Goal: Task Accomplishment & Management: Manage account settings

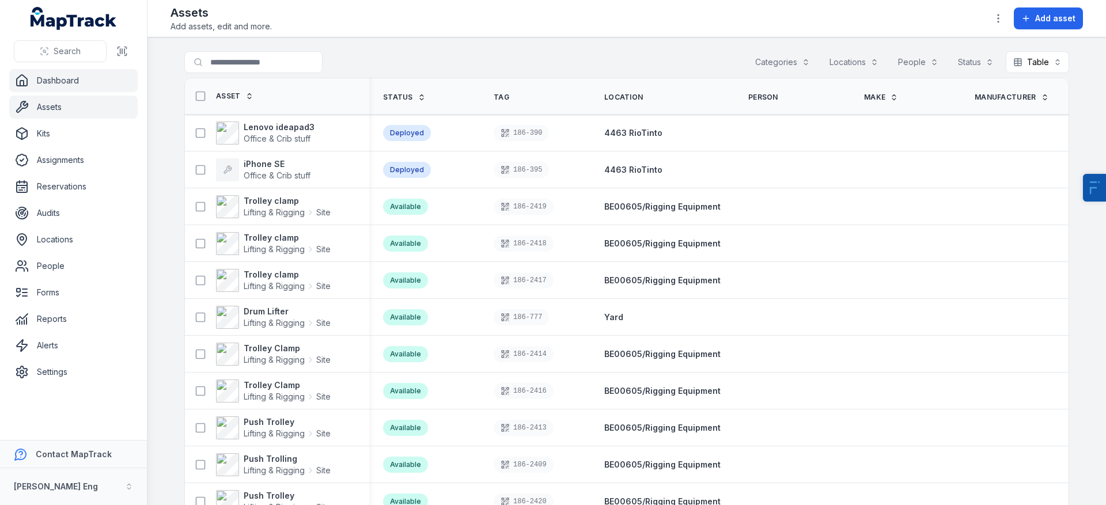
click at [93, 84] on link "Dashboard" at bounding box center [73, 80] width 129 height 23
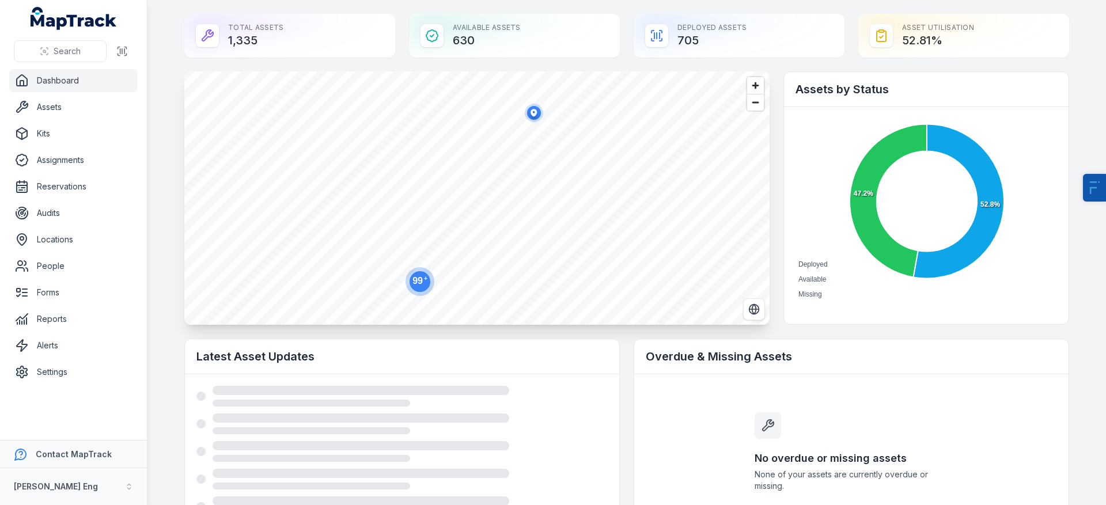
click at [71, 95] on ul "Dashboard Assets Kits Assignments Reservations Audits Locations People Forms Re…" at bounding box center [73, 226] width 129 height 315
click at [71, 114] on link "Assets" at bounding box center [73, 107] width 129 height 23
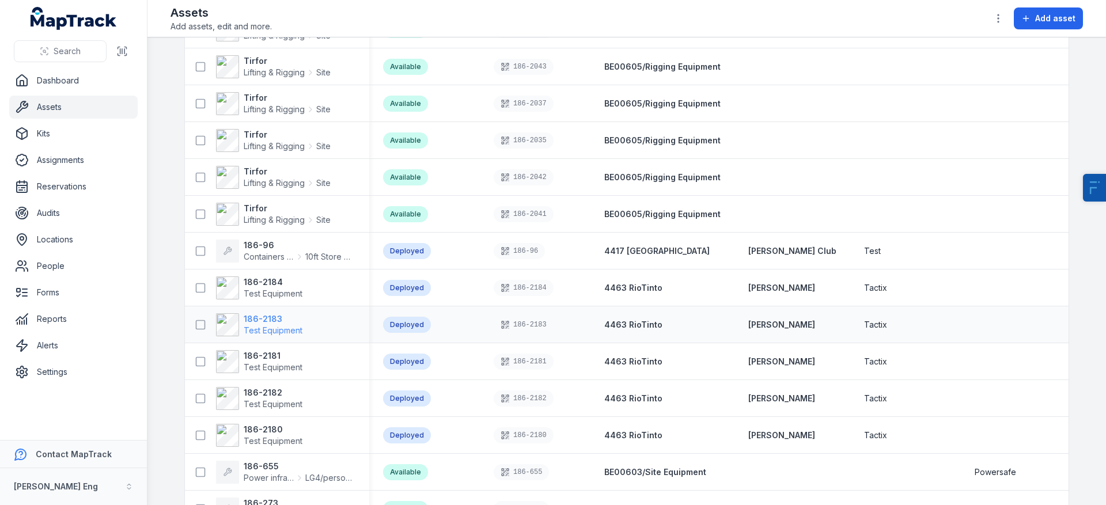
scroll to position [1468, 0]
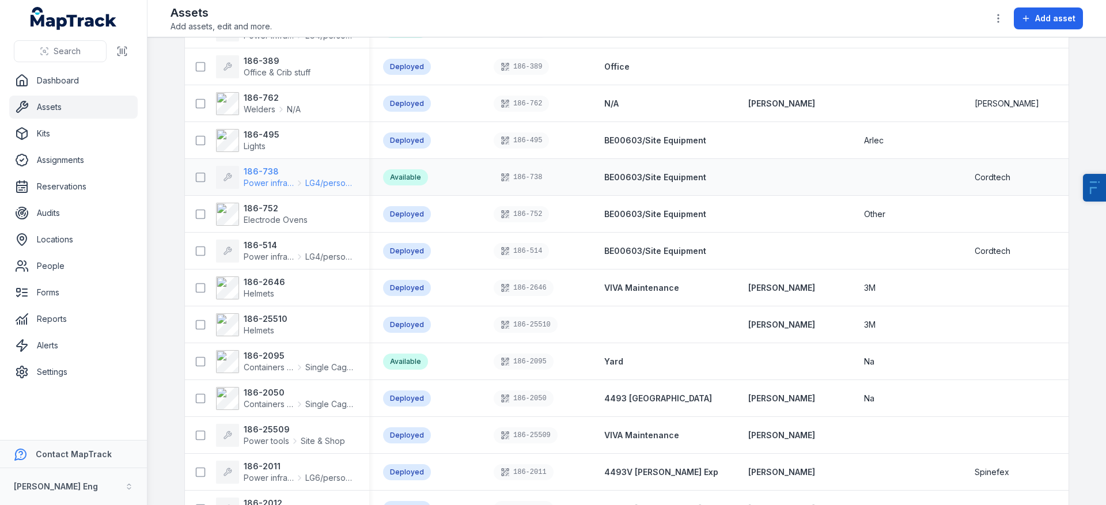
click at [256, 168] on strong "186-738" at bounding box center [300, 172] width 112 height 12
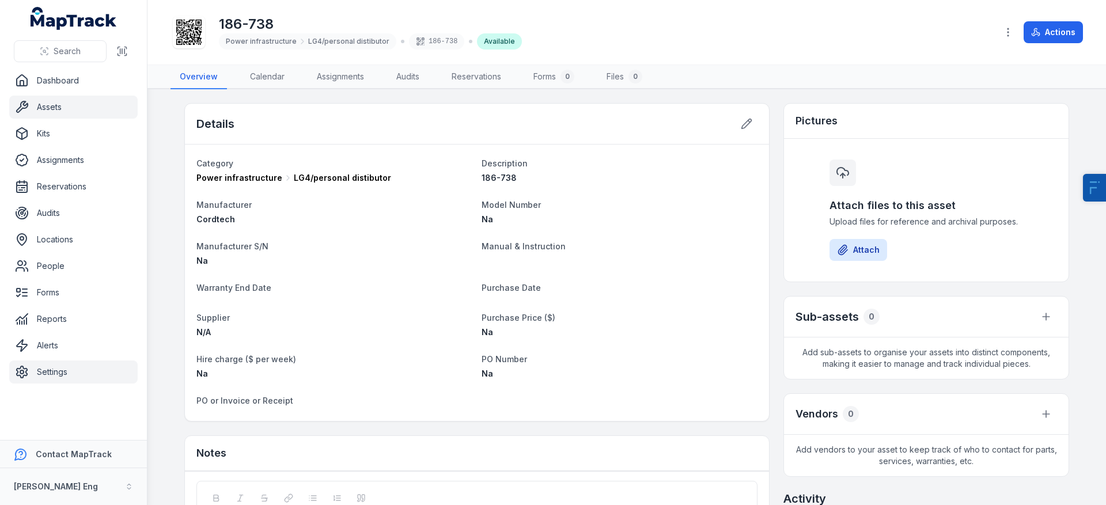
click at [101, 377] on link "Settings" at bounding box center [73, 372] width 129 height 23
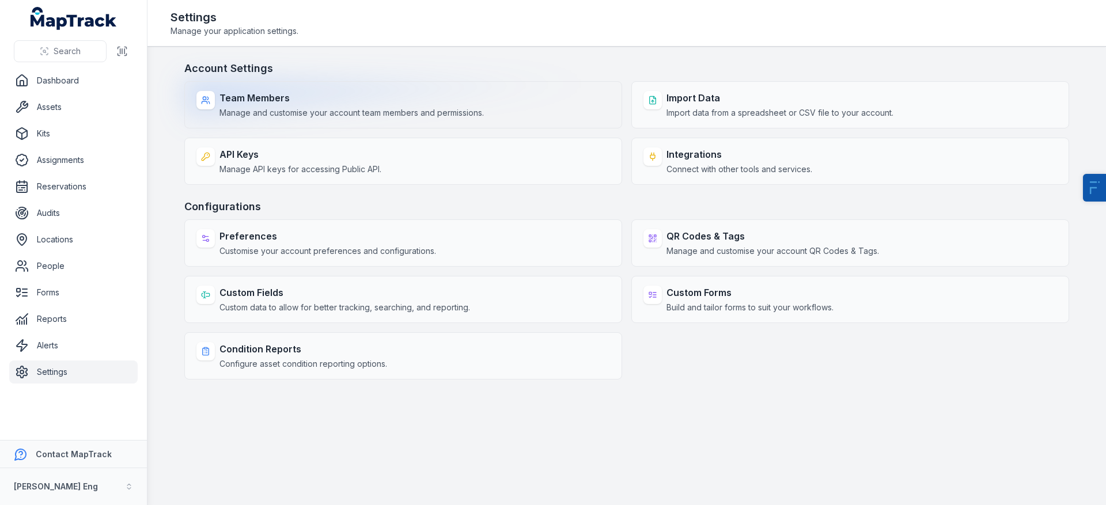
click at [410, 108] on span "Manage and customise your account team members and permissions." at bounding box center [352, 113] width 264 height 12
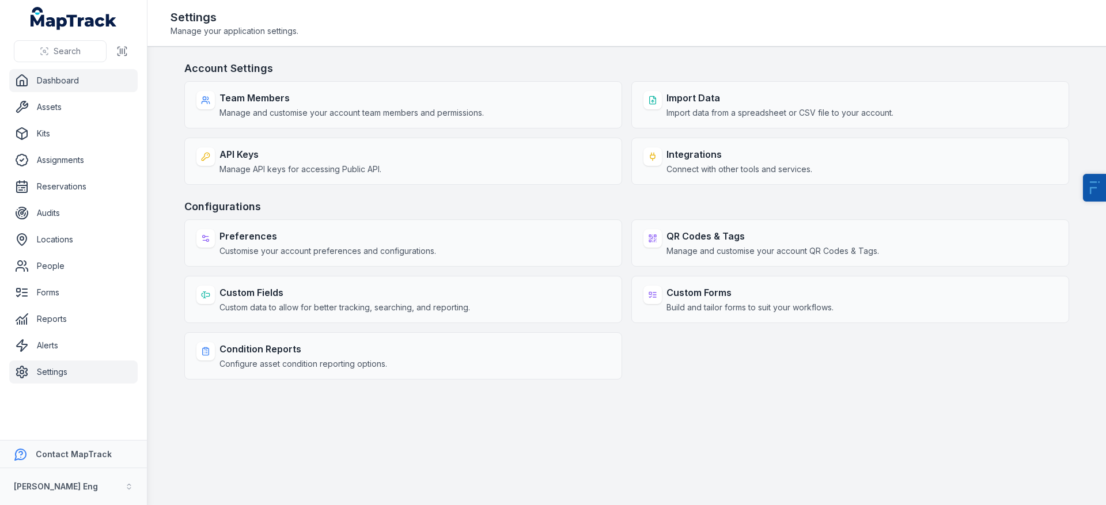
click at [120, 82] on link "Dashboard" at bounding box center [73, 80] width 129 height 23
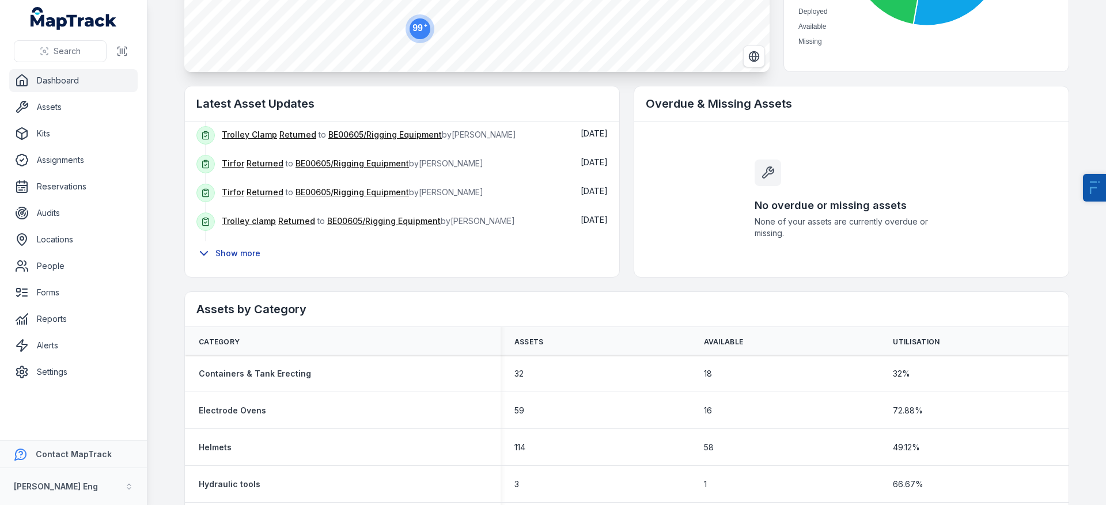
scroll to position [189, 0]
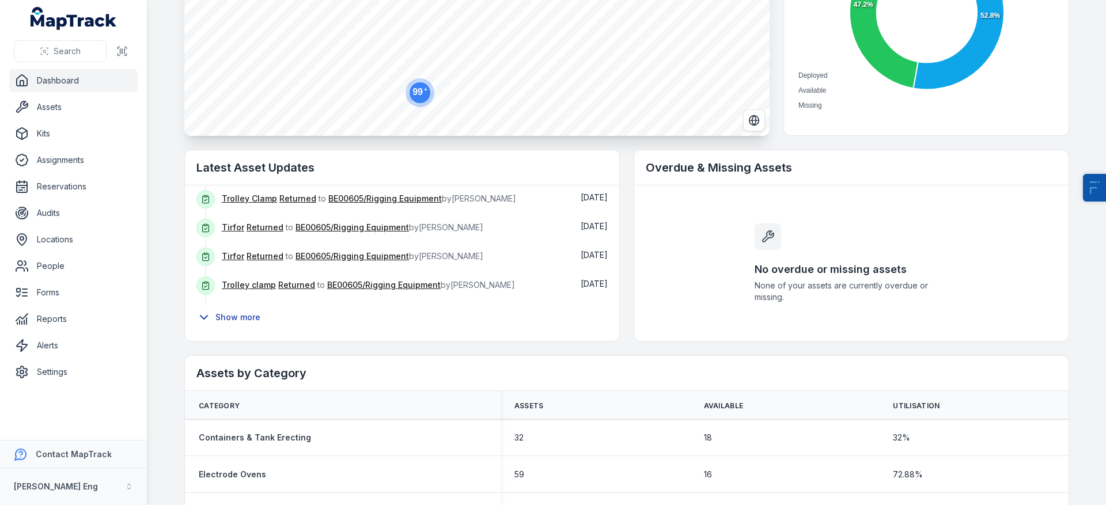
click at [237, 315] on button "Show more" at bounding box center [231, 317] width 71 height 24
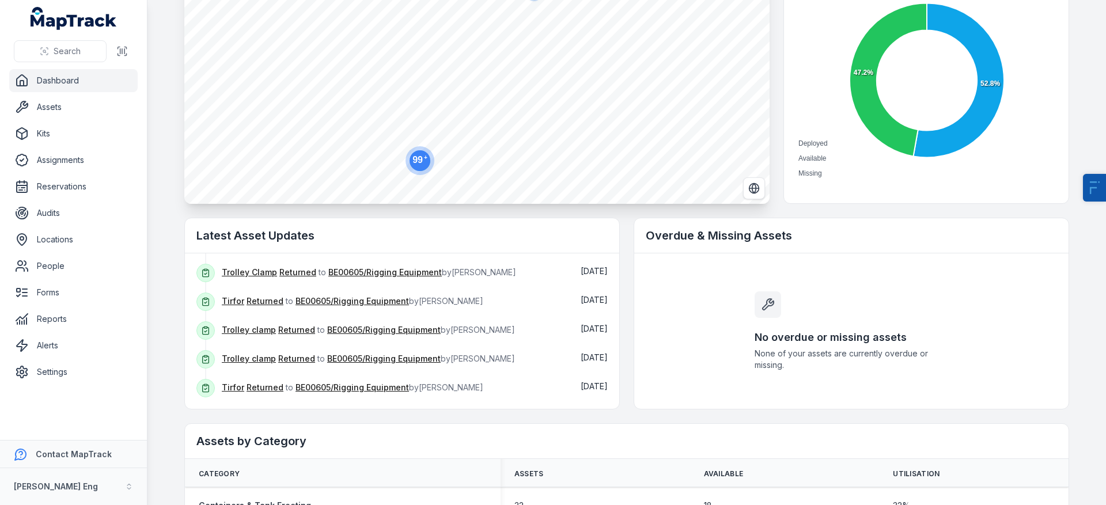
scroll to position [0, 0]
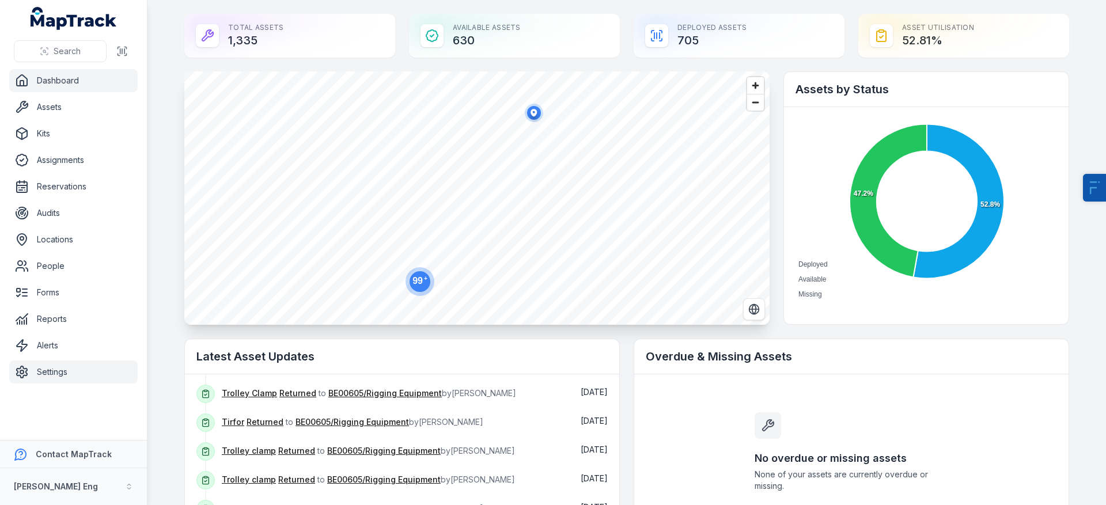
drag, startPoint x: 63, startPoint y: 389, endPoint x: 67, endPoint y: 379, distance: 11.1
click at [63, 387] on nav "Dashboard Assets Kits Assignments Reservations Audits Locations People Forms Re…" at bounding box center [73, 254] width 147 height 371
click at [67, 379] on link "Settings" at bounding box center [73, 372] width 129 height 23
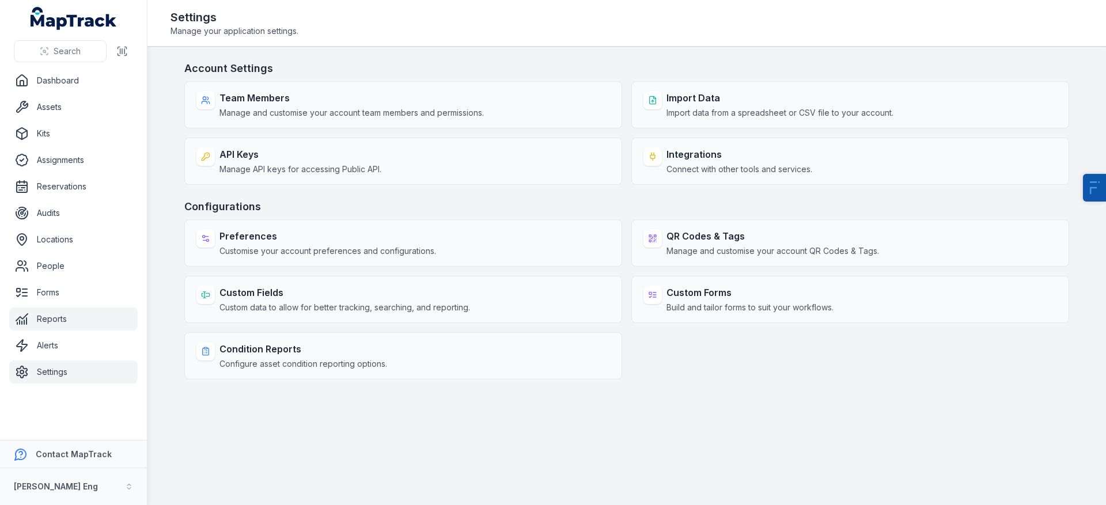
click at [46, 317] on link "Reports" at bounding box center [73, 319] width 129 height 23
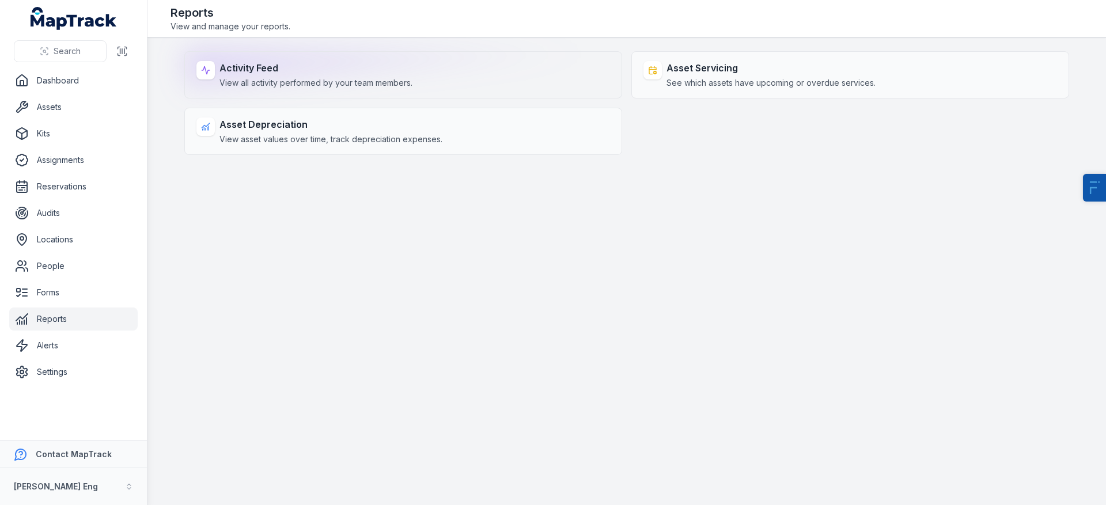
click at [353, 58] on div "Activity Feed View all activity performed by your team members." at bounding box center [403, 74] width 438 height 47
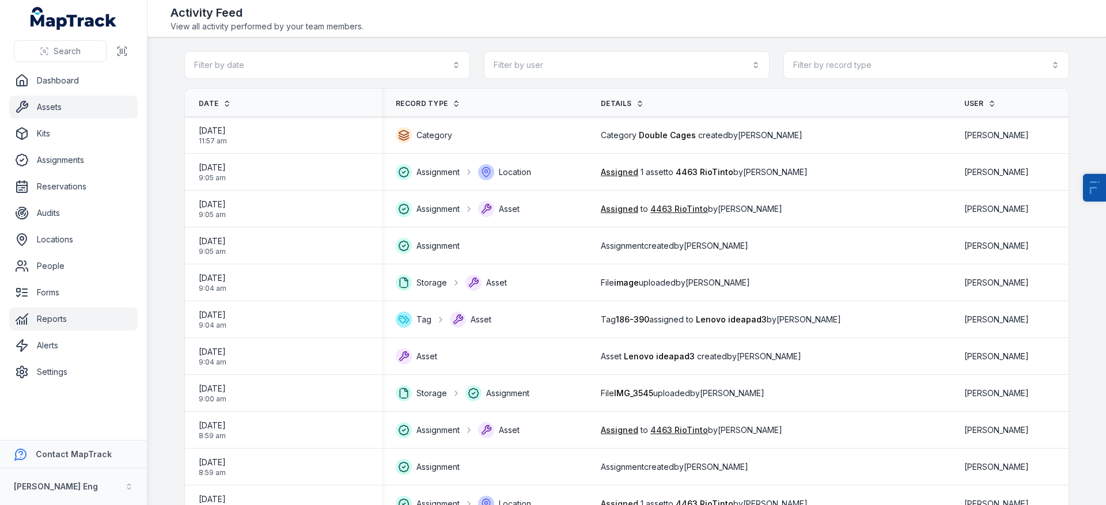
click at [114, 118] on link "Assets" at bounding box center [73, 107] width 129 height 23
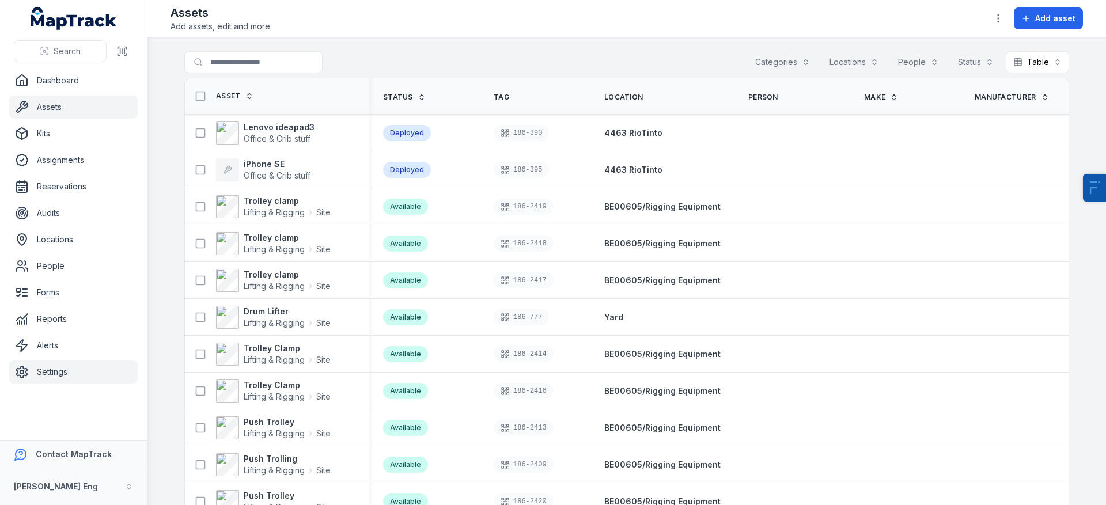
click at [97, 371] on link "Settings" at bounding box center [73, 372] width 129 height 23
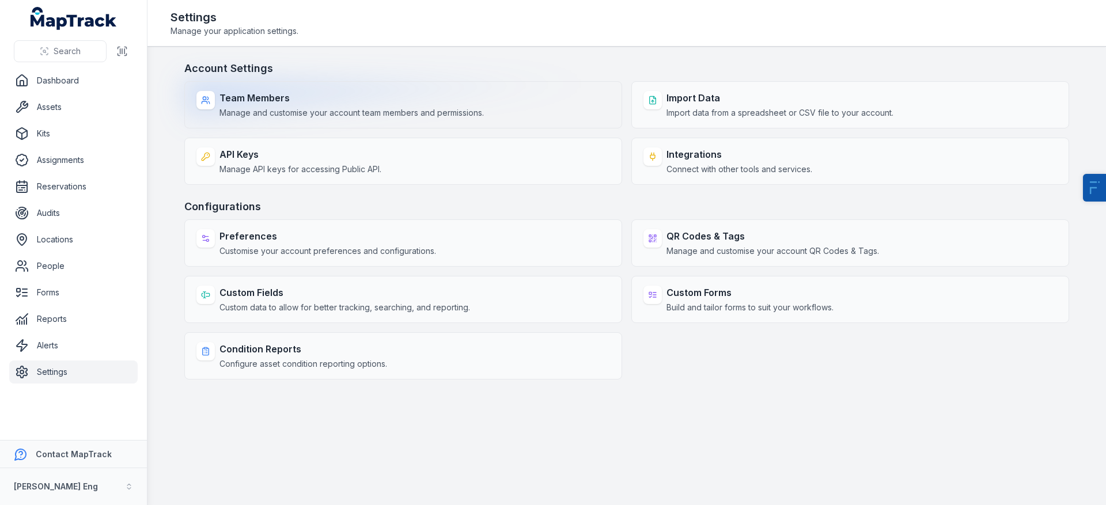
click at [289, 103] on strong "Team Members" at bounding box center [352, 98] width 264 height 14
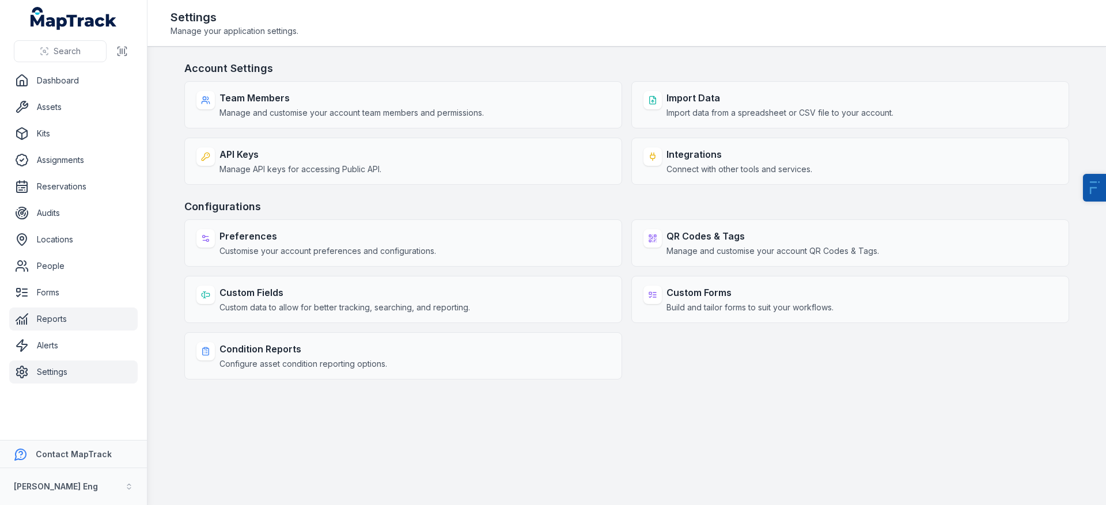
click at [58, 313] on link "Reports" at bounding box center [73, 319] width 129 height 23
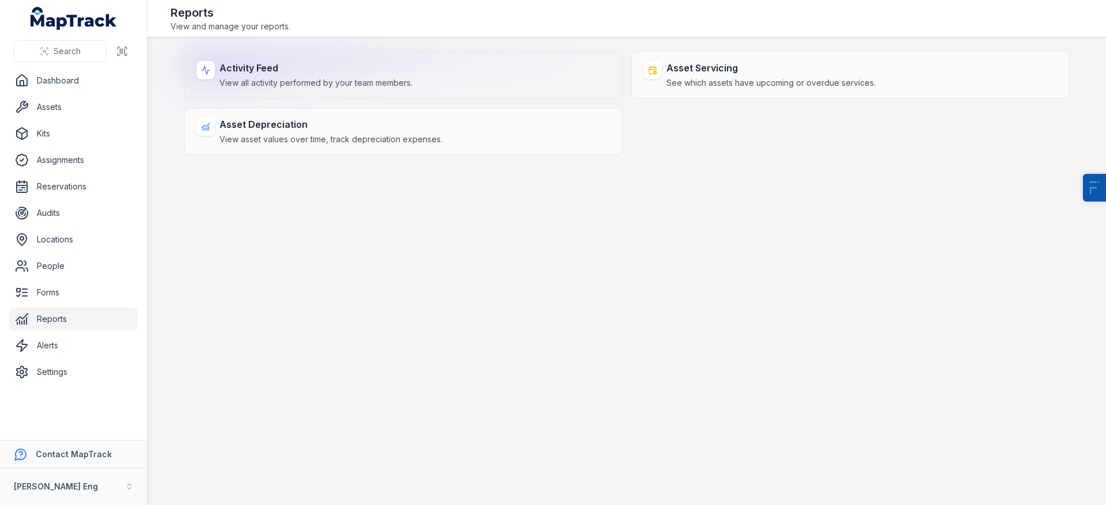
click at [295, 72] on strong "Activity Feed" at bounding box center [316, 68] width 193 height 14
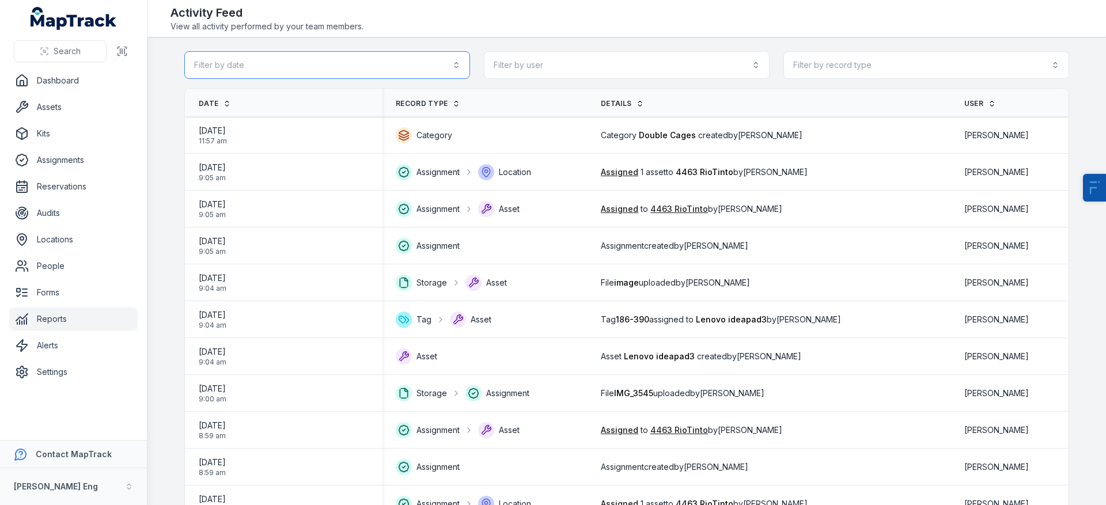
click at [436, 62] on button "Filter by date" at bounding box center [327, 65] width 286 height 28
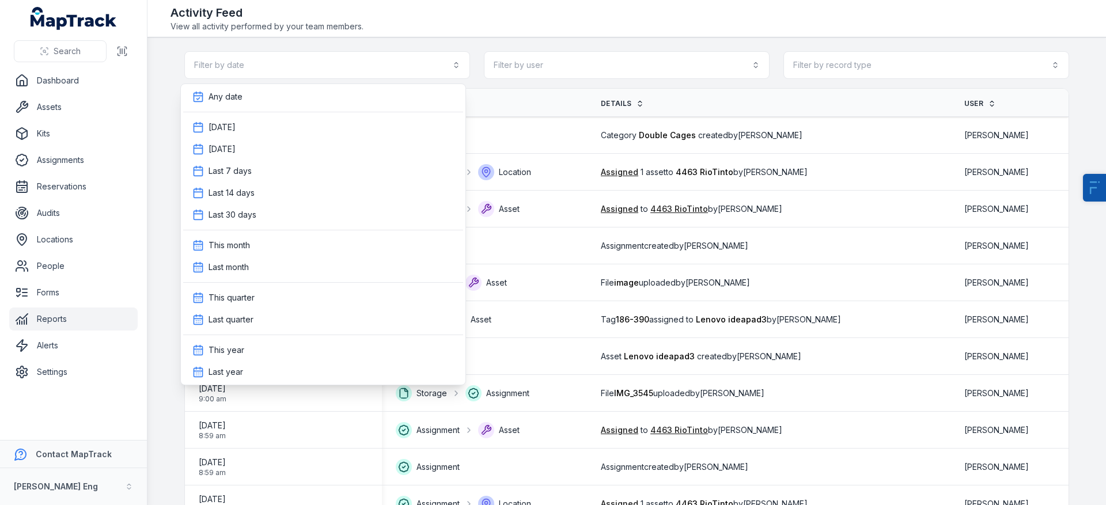
click at [569, 69] on div "Filter by date Filter by user Filter by record type" at bounding box center [626, 65] width 885 height 28
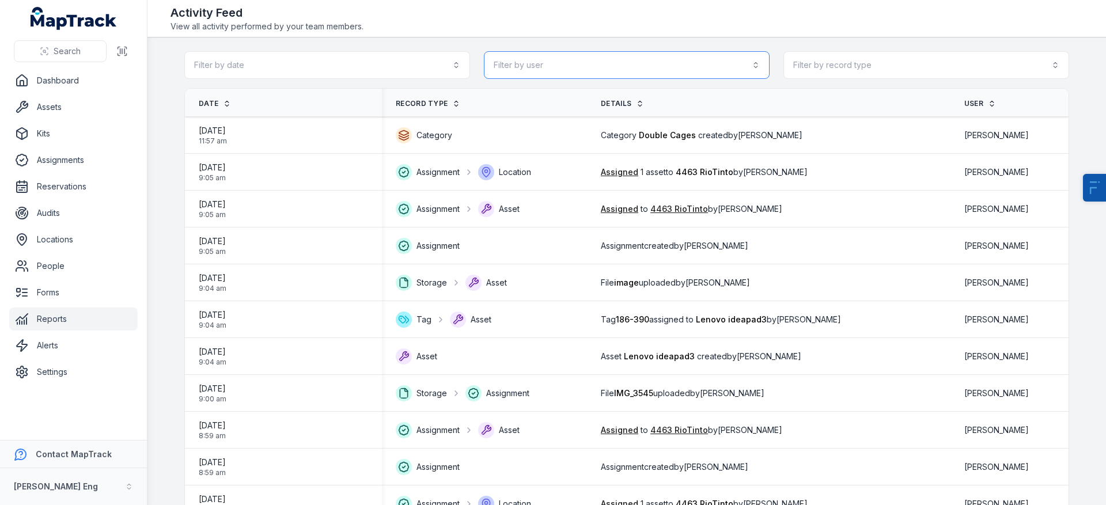
click at [566, 71] on button "Filter by user" at bounding box center [627, 65] width 286 height 28
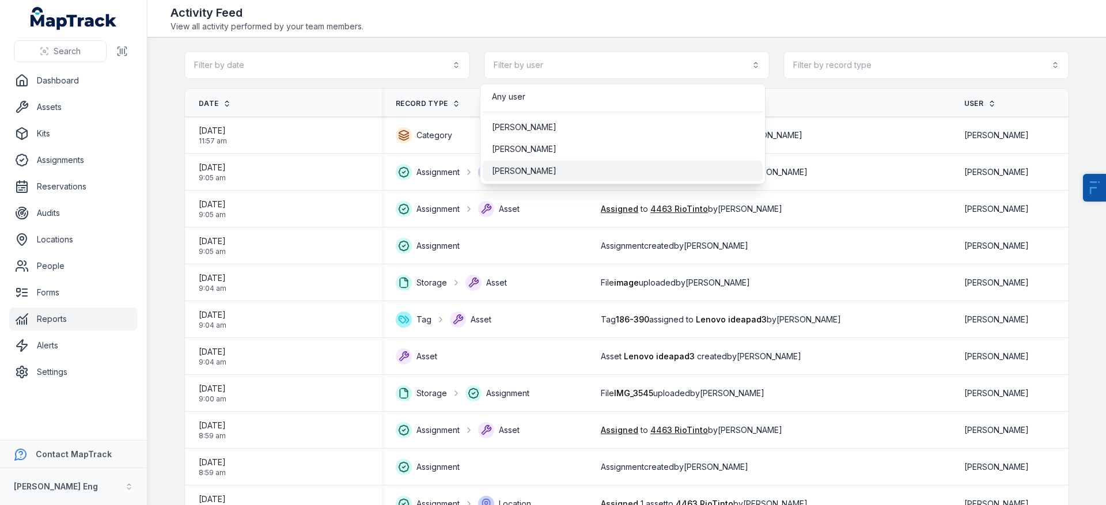
click at [565, 178] on div "[PERSON_NAME]" at bounding box center [623, 171] width 280 height 21
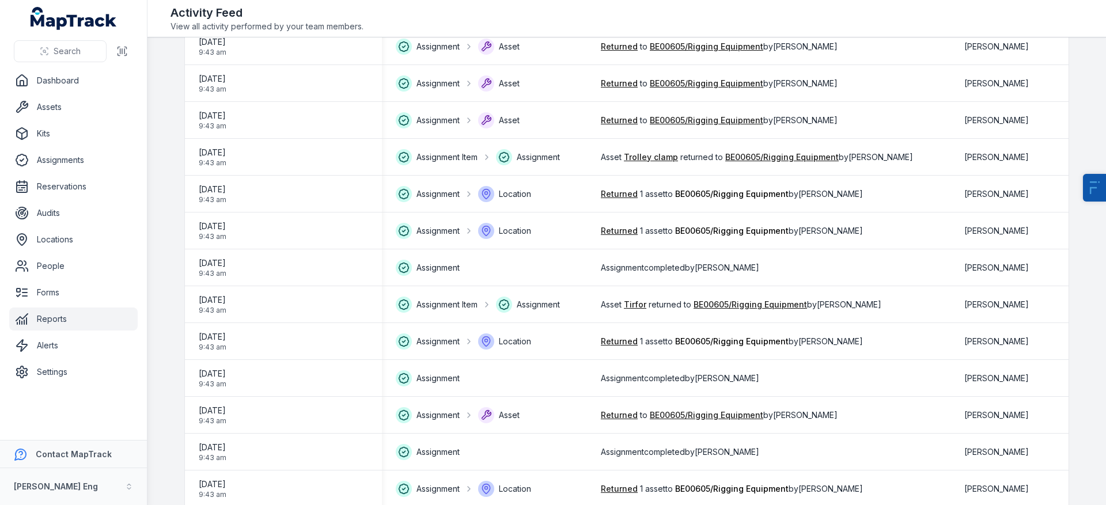
scroll to position [1497, 0]
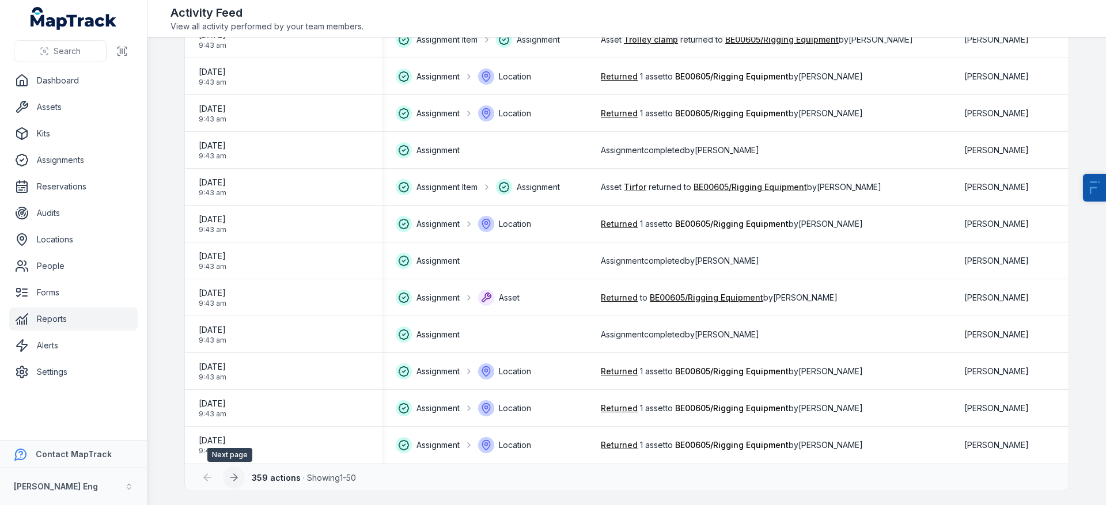
click at [228, 478] on icon at bounding box center [234, 478] width 12 height 12
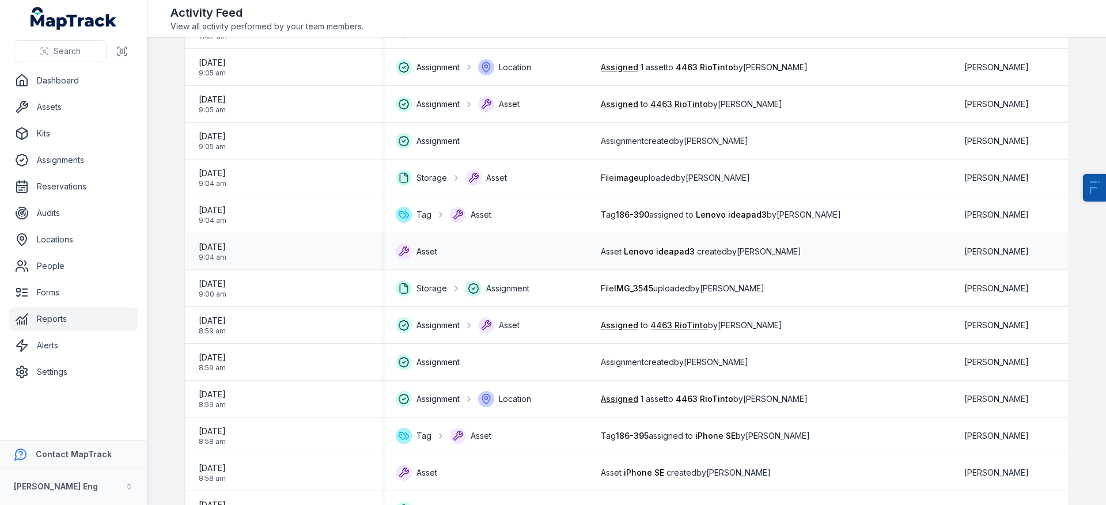
scroll to position [61, 0]
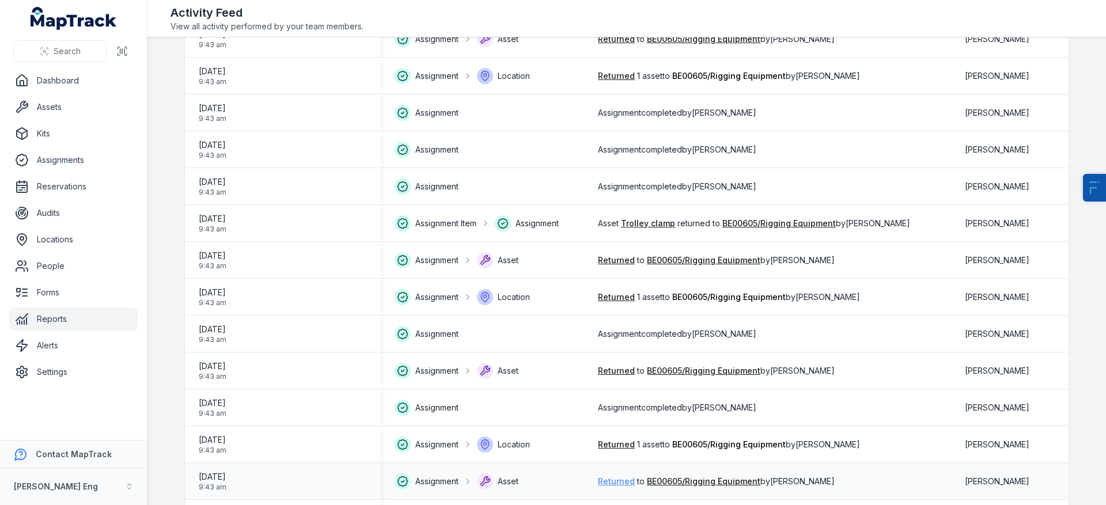
scroll to position [1497, 0]
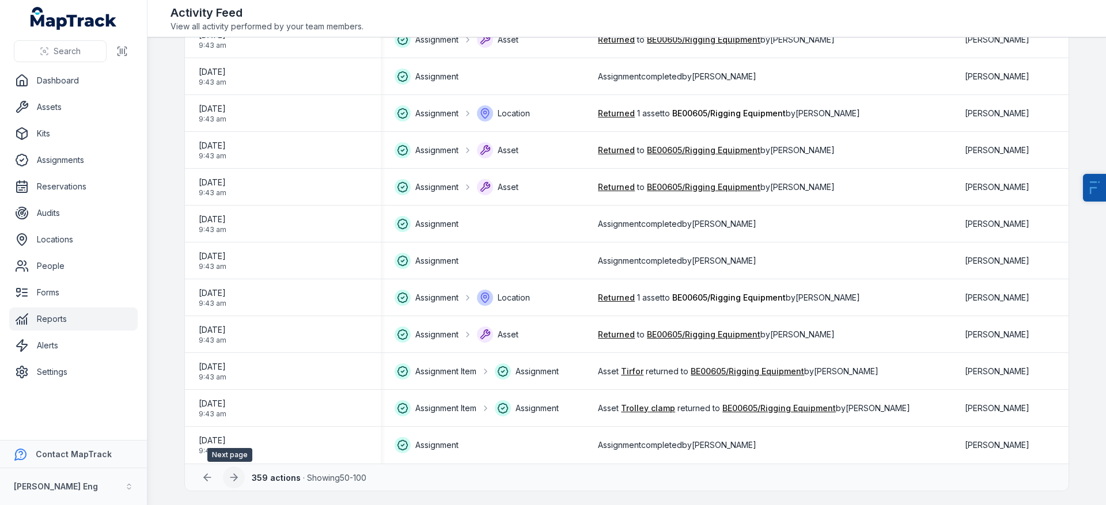
click at [228, 479] on icon at bounding box center [234, 478] width 12 height 12
click at [226, 475] on div at bounding box center [234, 478] width 22 height 22
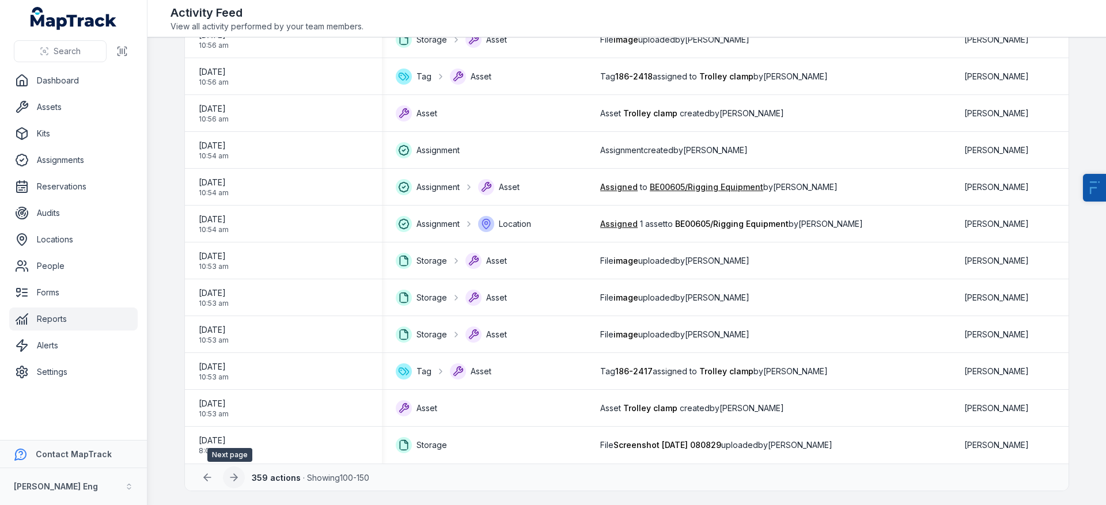
click at [235, 479] on icon at bounding box center [234, 478] width 12 height 12
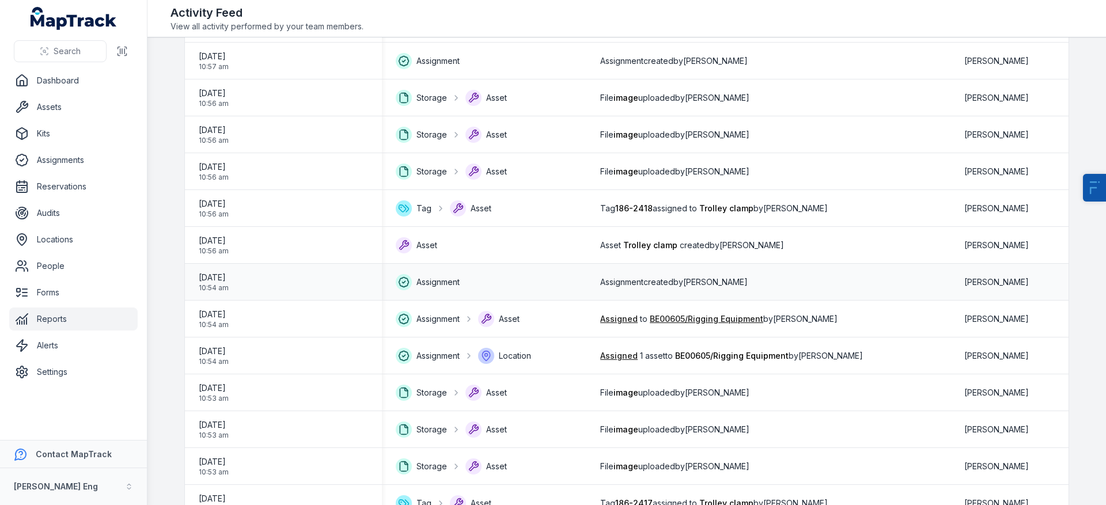
scroll to position [966, 0]
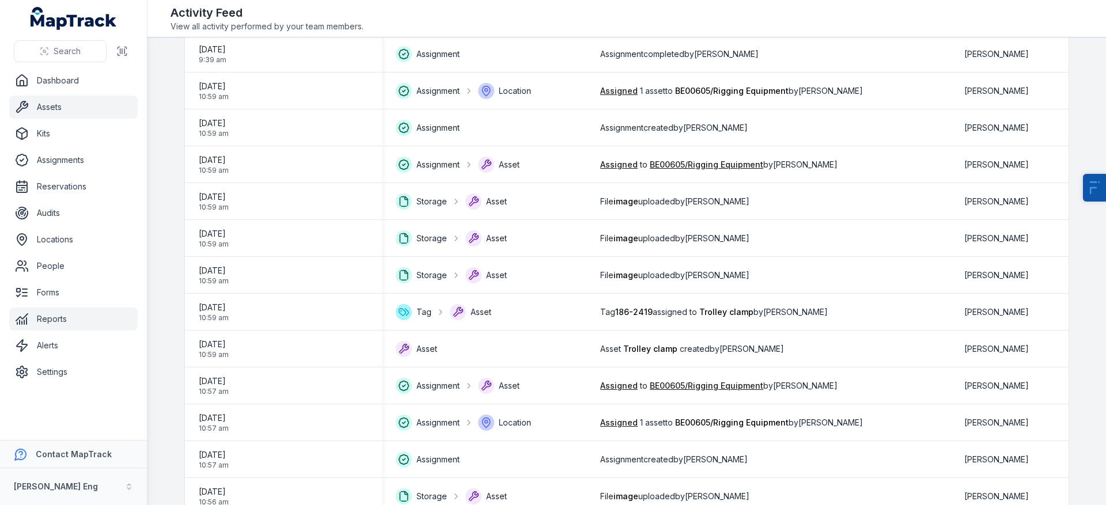
click at [76, 106] on link "Assets" at bounding box center [73, 107] width 129 height 23
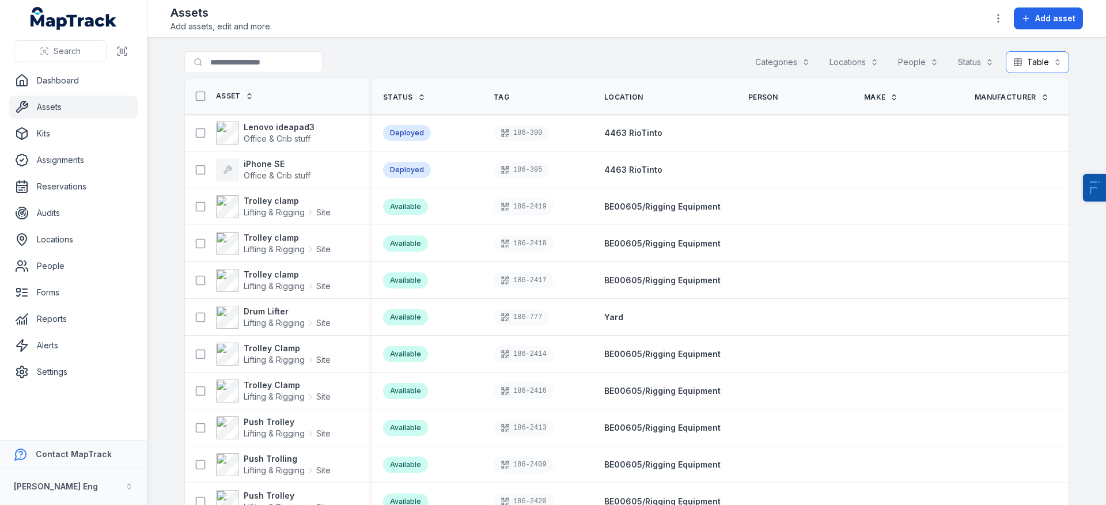
click at [1027, 65] on button "Table *****" at bounding box center [1037, 62] width 63 height 22
click at [1070, 128] on main "Search for assets Categories Locations People Status Table ***** Asset Status T…" at bounding box center [627, 271] width 959 height 468
click at [59, 84] on link "Dashboard" at bounding box center [73, 80] width 129 height 23
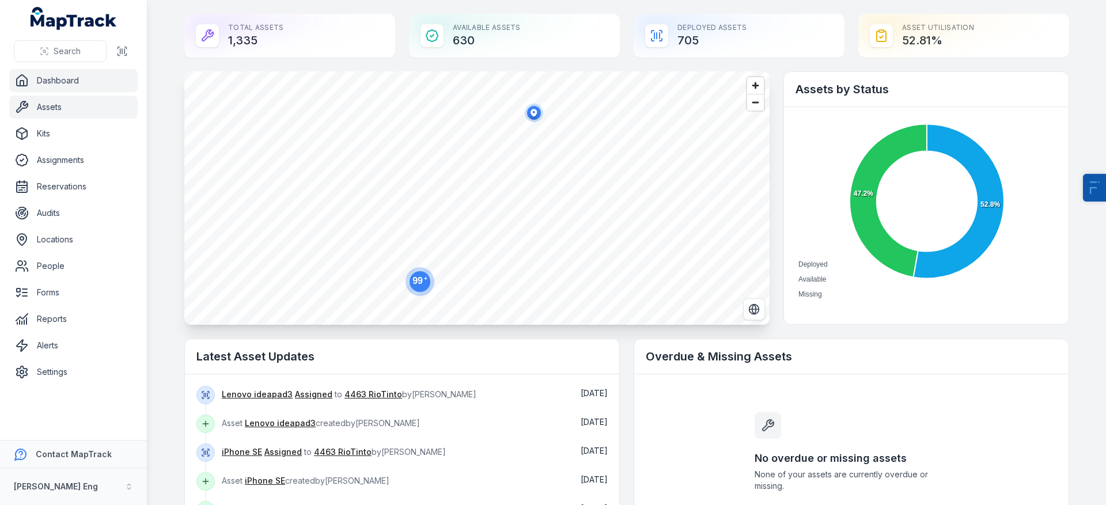
click at [58, 111] on link "Assets" at bounding box center [73, 107] width 129 height 23
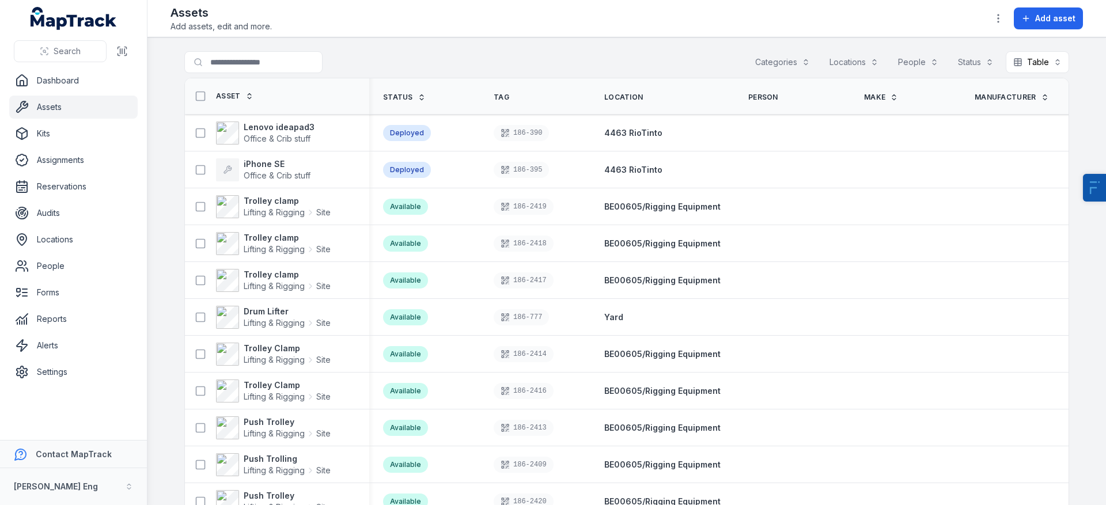
click at [104, 108] on link "Assets" at bounding box center [73, 107] width 129 height 23
click at [266, 207] on span "Lifting & Rigging" at bounding box center [274, 213] width 61 height 12
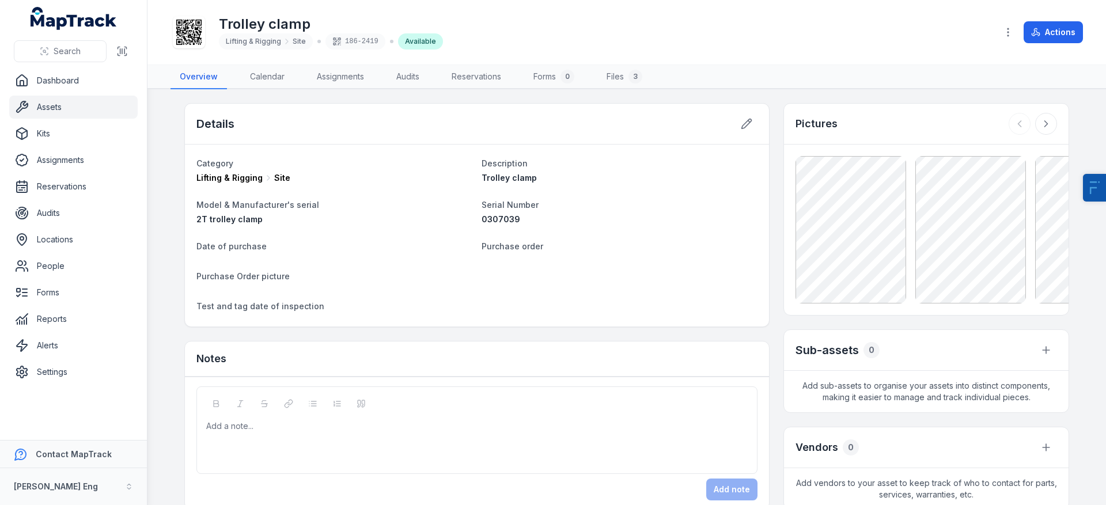
click at [78, 111] on link "Assets" at bounding box center [73, 107] width 129 height 23
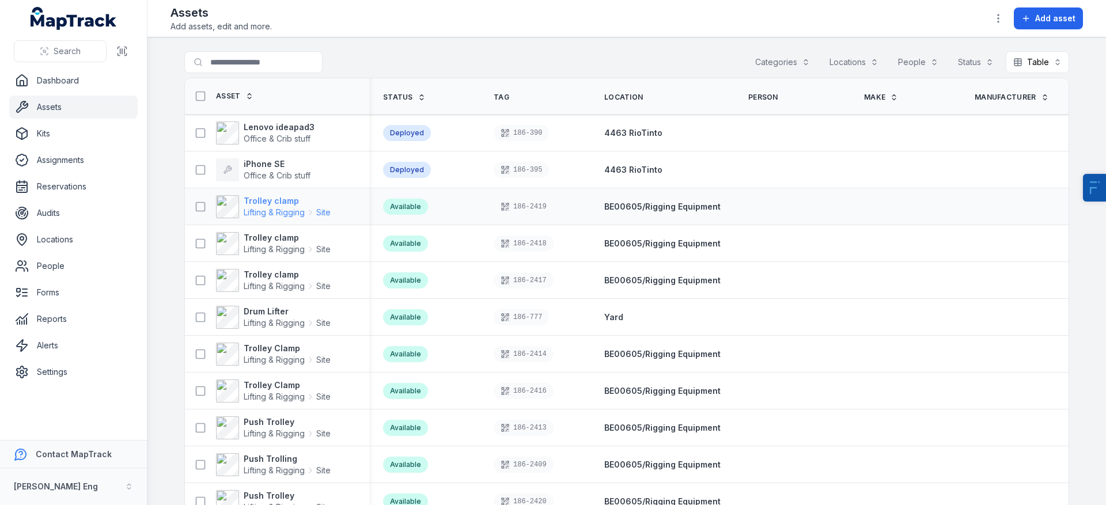
click at [265, 207] on span "Lifting & Rigging" at bounding box center [274, 213] width 61 height 12
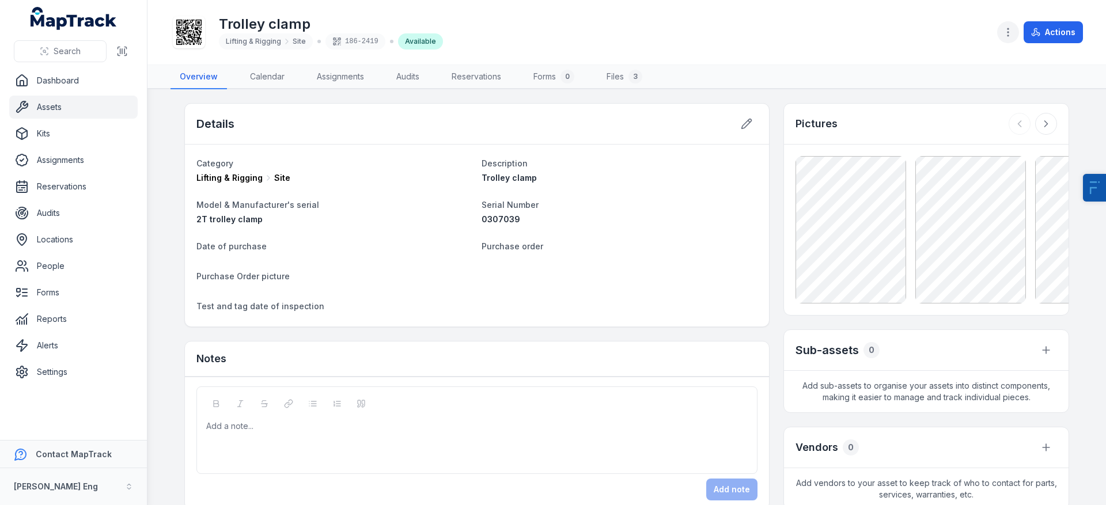
click at [1012, 36] on icon "button" at bounding box center [1009, 33] width 12 height 12
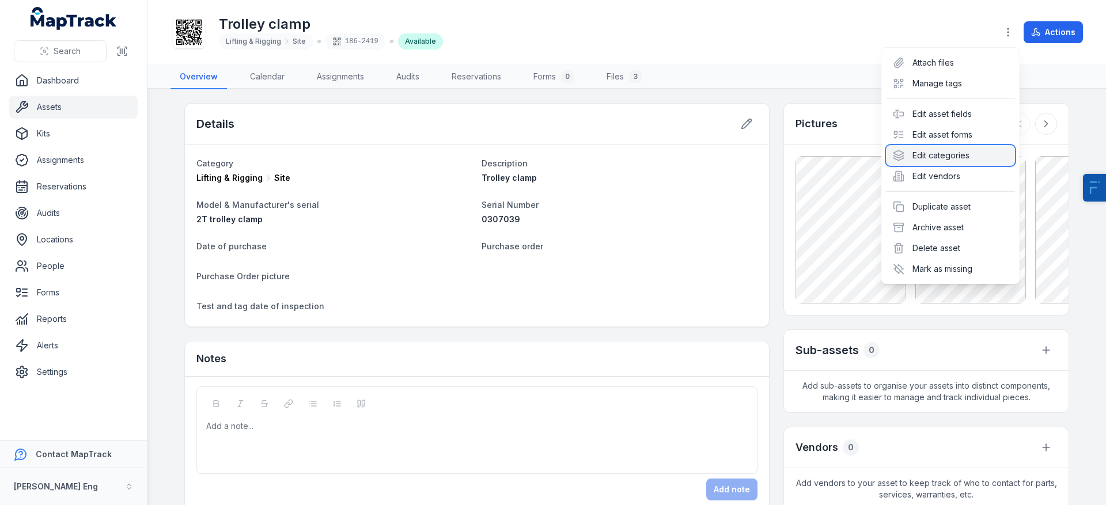
click at [966, 157] on div "Edit categories" at bounding box center [950, 155] width 129 height 21
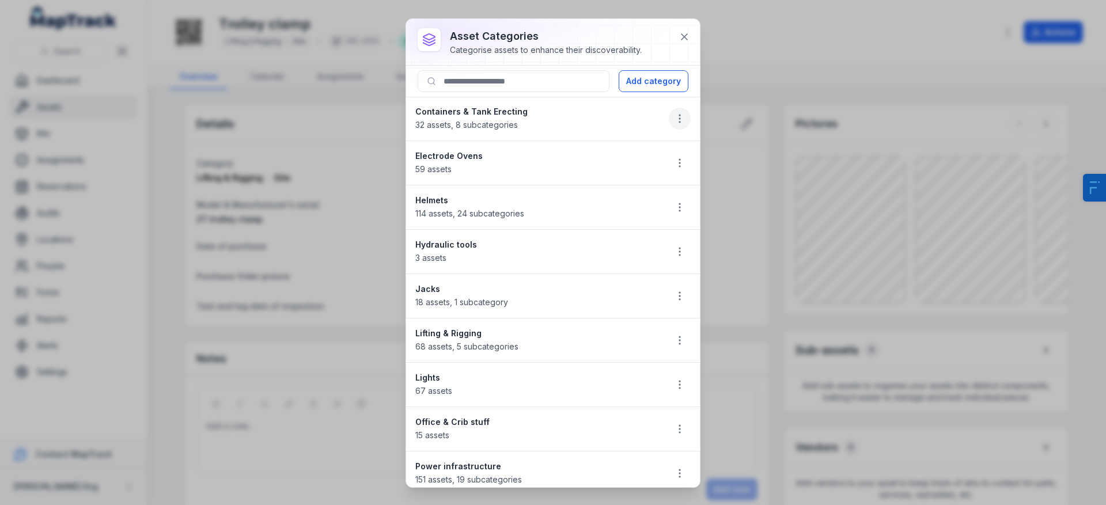
click at [679, 122] on circle "button" at bounding box center [679, 122] width 1 height 1
click at [585, 119] on li "Containers & Tank Erecting 32 assets , 8 subcategories" at bounding box center [553, 119] width 294 height 44
click at [674, 119] on icon "button" at bounding box center [680, 119] width 12 height 12
click at [602, 115] on li "Containers & Tank Erecting 32 assets , 8 subcategories" at bounding box center [553, 119] width 294 height 44
click at [685, 38] on icon at bounding box center [685, 37] width 6 height 6
